Goal: Task Accomplishment & Management: Complete application form

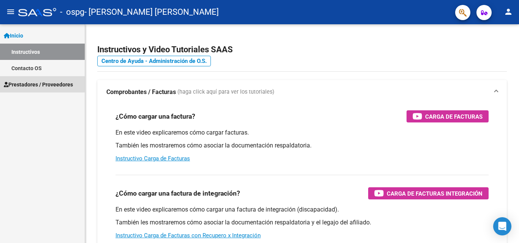
click at [38, 82] on span "Prestadores / Proveedores" at bounding box center [38, 84] width 69 height 8
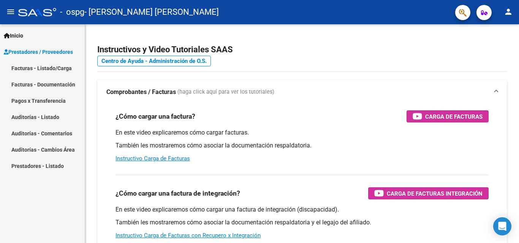
click at [43, 68] on link "Facturas - Listado/Carga" at bounding box center [42, 68] width 85 height 16
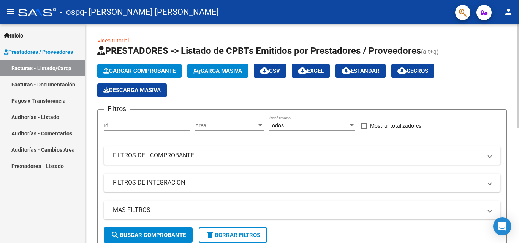
click at [131, 65] on button "Cargar Comprobante" at bounding box center [139, 71] width 84 height 14
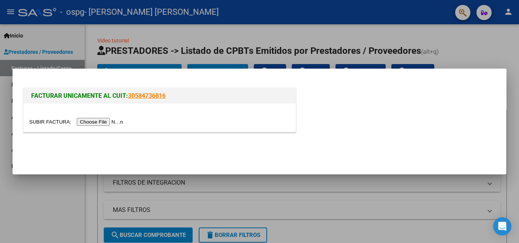
click at [101, 123] on input "file" at bounding box center [77, 122] width 96 height 8
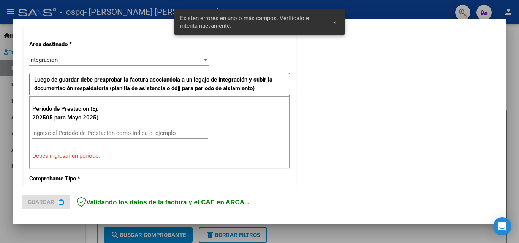
scroll to position [171, 0]
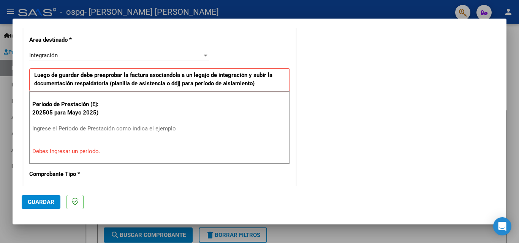
click at [334, 23] on mat-dialog-container "COMPROBANTE VER COMPROBANTE El comprobante fue leído exitosamente. DATOS DEL CO…" at bounding box center [259, 122] width 493 height 206
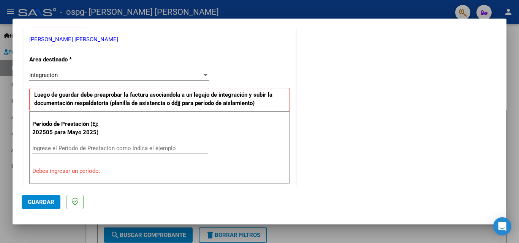
scroll to position [152, 0]
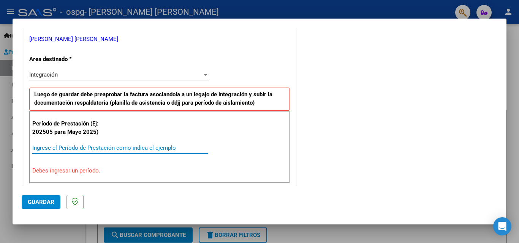
click at [74, 148] on input "Ingrese el Período de Prestación como indica el ejemplo" at bounding box center [119, 148] width 175 height 7
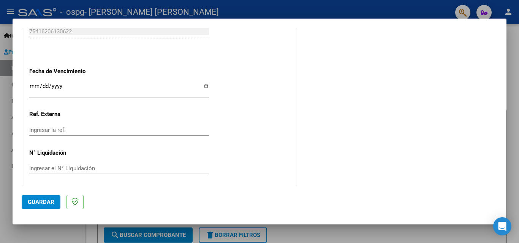
scroll to position [510, 0]
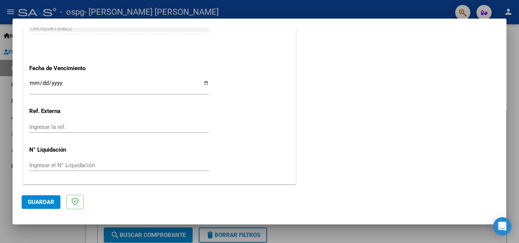
type input "202509"
click at [43, 205] on span "Guardar" at bounding box center [41, 202] width 27 height 7
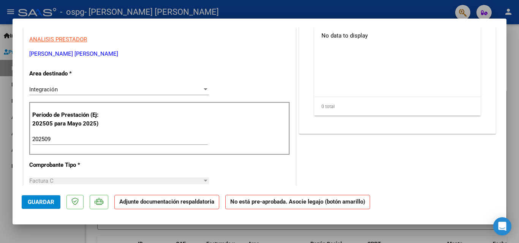
scroll to position [0, 0]
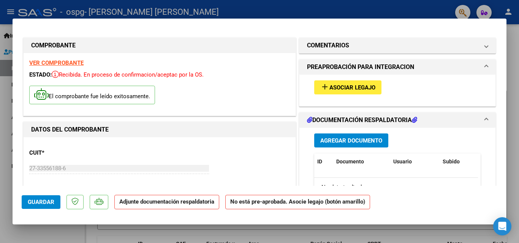
click at [360, 89] on span "Asociar Legajo" at bounding box center [352, 87] width 46 height 7
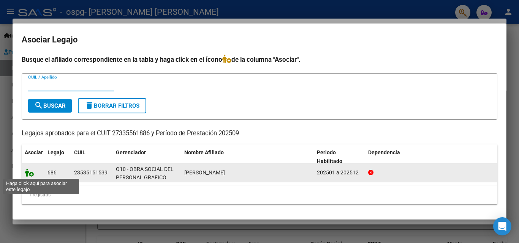
click at [27, 173] on icon at bounding box center [29, 173] width 9 height 8
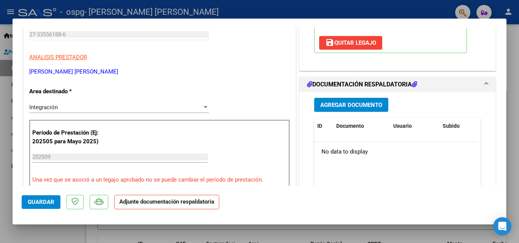
scroll to position [152, 0]
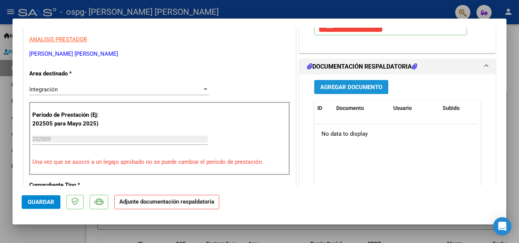
click at [351, 89] on span "Agregar Documento" at bounding box center [351, 87] width 62 height 7
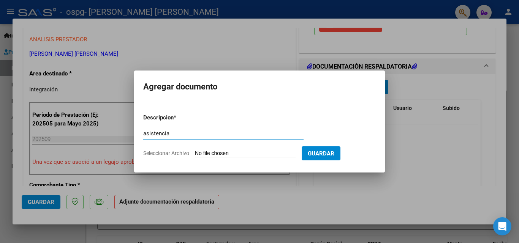
type input "asistencia"
click at [224, 154] on input "Seleccionar Archivo" at bounding box center [245, 153] width 101 height 7
type input "C:\fakepath\Asistencia [DATE].pdf"
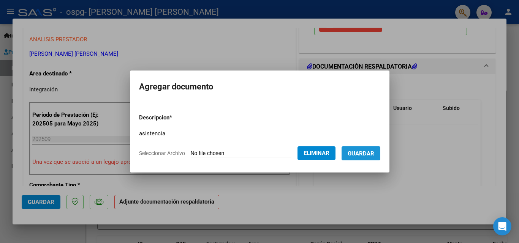
click at [364, 153] on span "Guardar" at bounding box center [360, 153] width 27 height 7
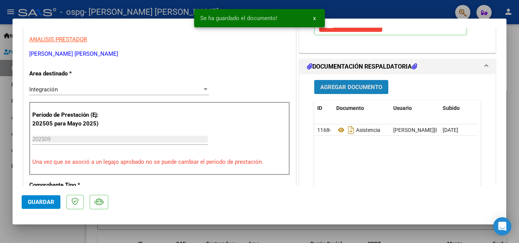
click at [366, 88] on span "Agregar Documento" at bounding box center [351, 87] width 62 height 7
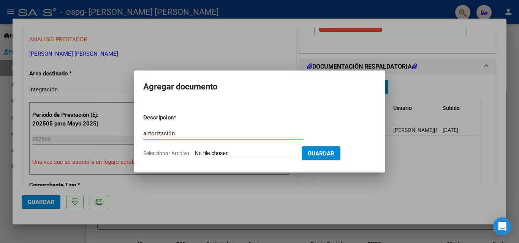
type input "autorización"
click at [278, 154] on input "Seleccionar Archivo" at bounding box center [245, 153] width 101 height 7
type input "C:\fakepath\AUTORIZACIONES 2025.pdf"
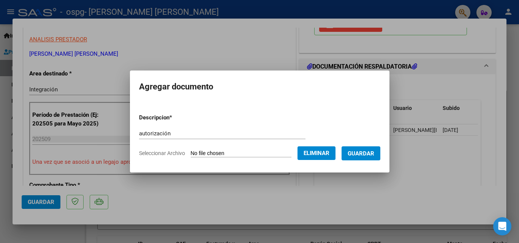
click at [366, 154] on span "Guardar" at bounding box center [360, 153] width 27 height 7
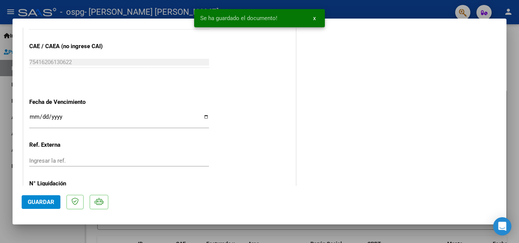
scroll to position [521, 0]
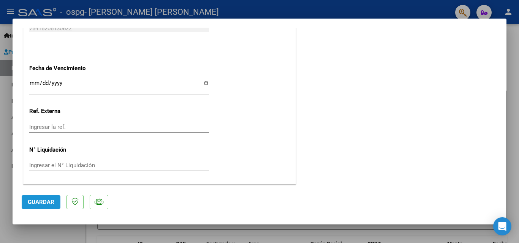
click at [35, 205] on span "Guardar" at bounding box center [41, 202] width 27 height 7
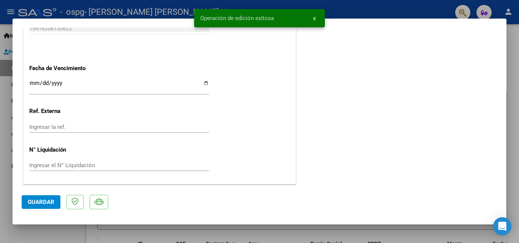
click at [313, 20] on span "x" at bounding box center [314, 18] width 3 height 7
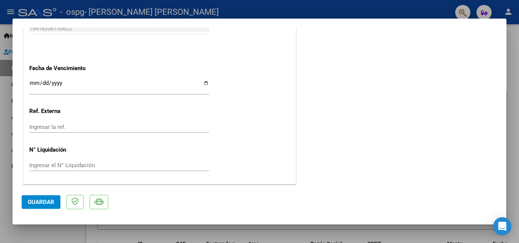
click at [518, 55] on div at bounding box center [259, 121] width 519 height 243
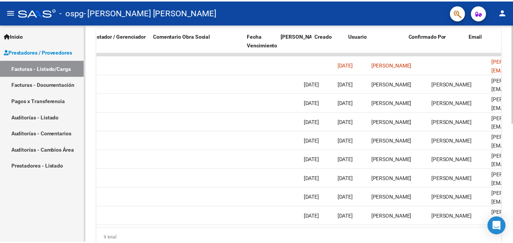
scroll to position [0, 1191]
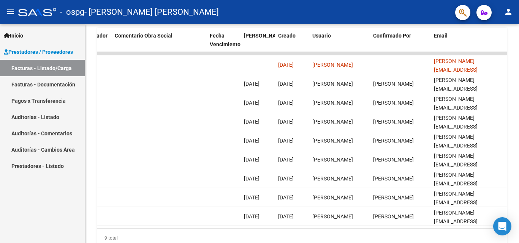
click at [511, 11] on mat-icon "person" at bounding box center [507, 11] width 9 height 9
click at [500, 50] on button "exit_to_app Salir" at bounding box center [492, 50] width 46 height 18
